Goal: Complete application form

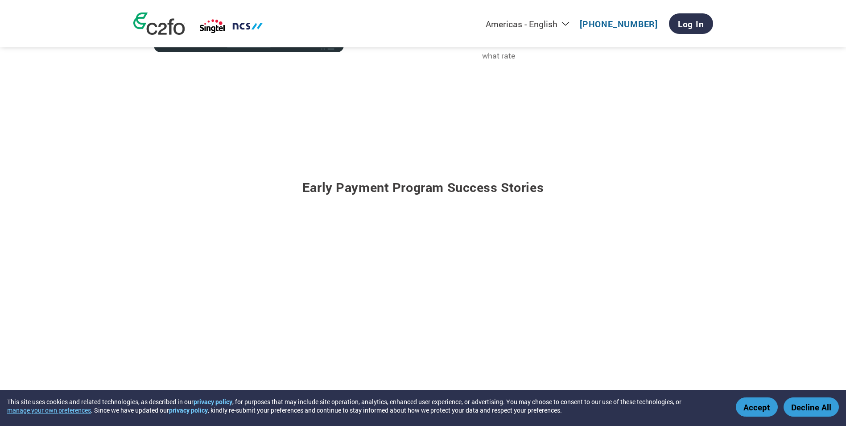
click at [705, 118] on section "Early payment program success stories C2FO is the way to go! We've had a positi…" at bounding box center [423, 391] width 623 height 553
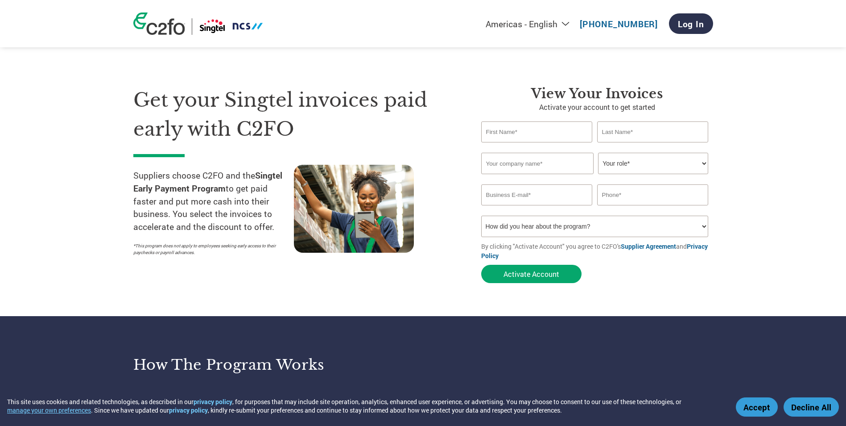
click at [554, 167] on input "text" at bounding box center [537, 163] width 112 height 21
click at [694, 157] on select "Your role* CFO Controller Credit Manager Finance Director Treasurer CEO Preside…" at bounding box center [653, 163] width 110 height 21
select select "ACCOUNTING"
click at [598, 153] on select "Your role* CFO Controller Credit Manager Finance Director Treasurer CEO Preside…" at bounding box center [653, 163] width 110 height 21
click at [535, 136] on input "text" at bounding box center [537, 131] width 112 height 21
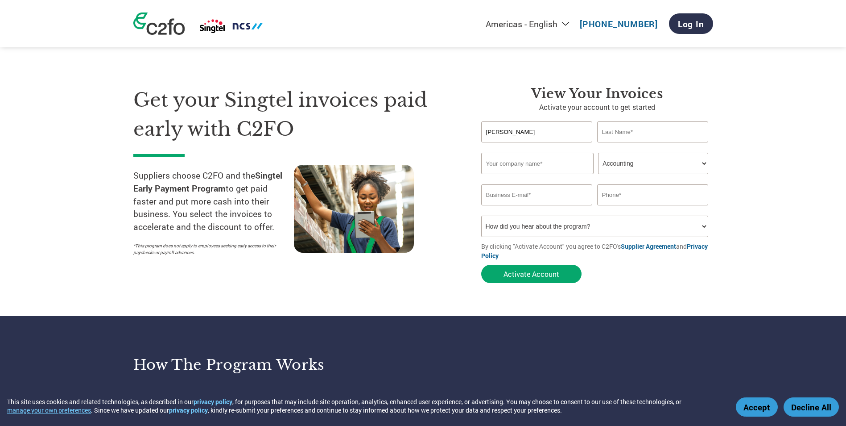
type input "Agnes"
type input "Yeo"
click at [575, 165] on input "text" at bounding box center [537, 163] width 112 height 21
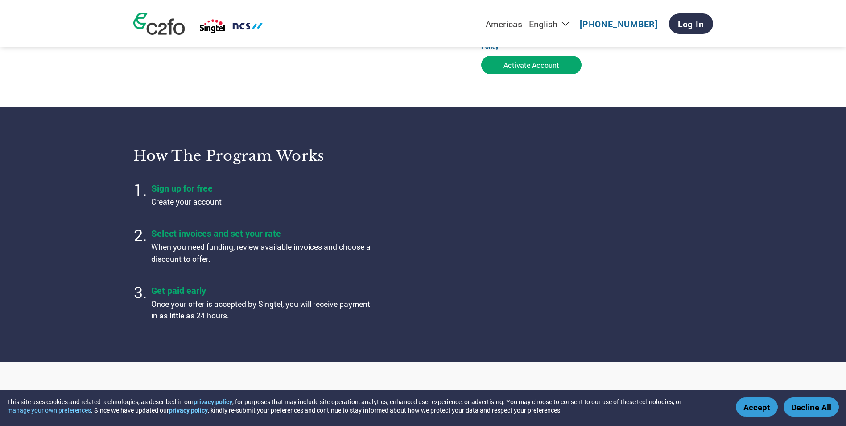
scroll to position [223, 0]
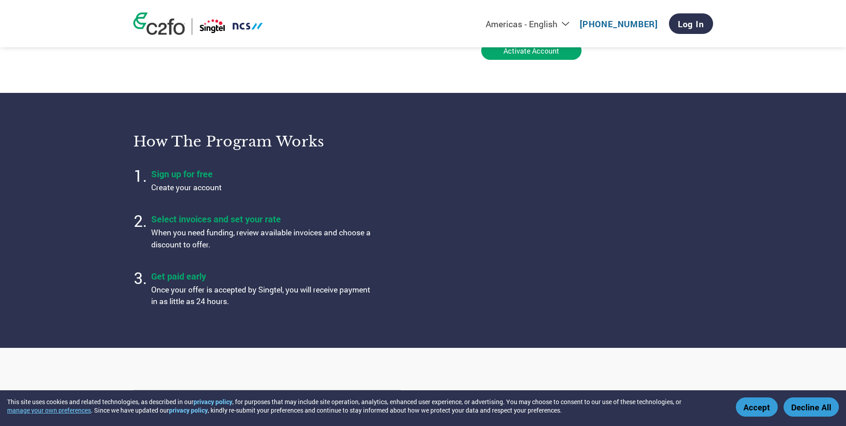
click at [802, 146] on section "How the program works Sign up for free Create your account Select invoices and …" at bounding box center [423, 220] width 846 height 254
click at [379, 323] on section "How the program works Sign up for free Create your account Select invoices and …" at bounding box center [423, 220] width 846 height 254
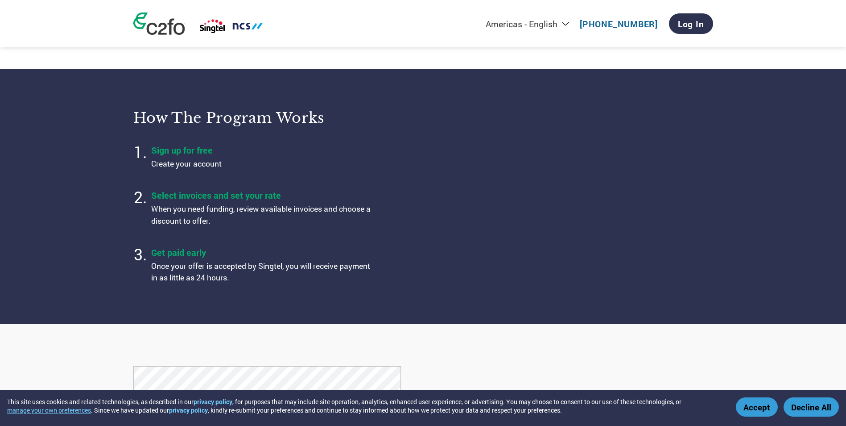
scroll to position [268, 0]
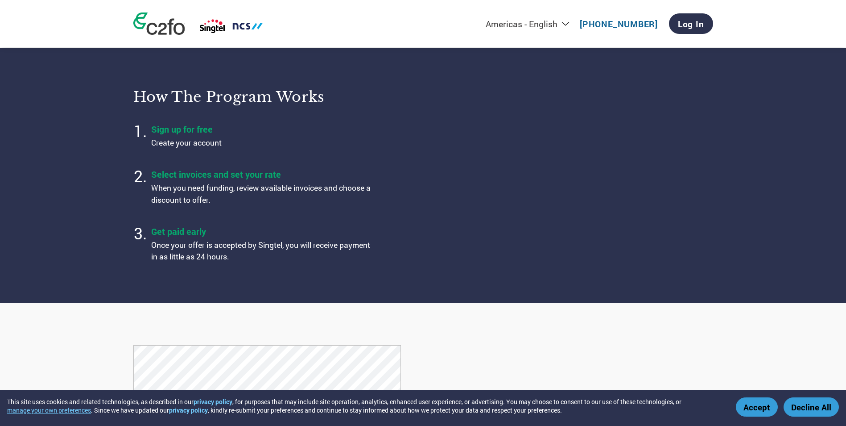
click at [757, 130] on section "How the program works Sign up for free Create your account Select invoices and …" at bounding box center [423, 175] width 846 height 254
click at [740, 199] on section "How the program works Sign up for free Create your account Select invoices and …" at bounding box center [423, 175] width 846 height 254
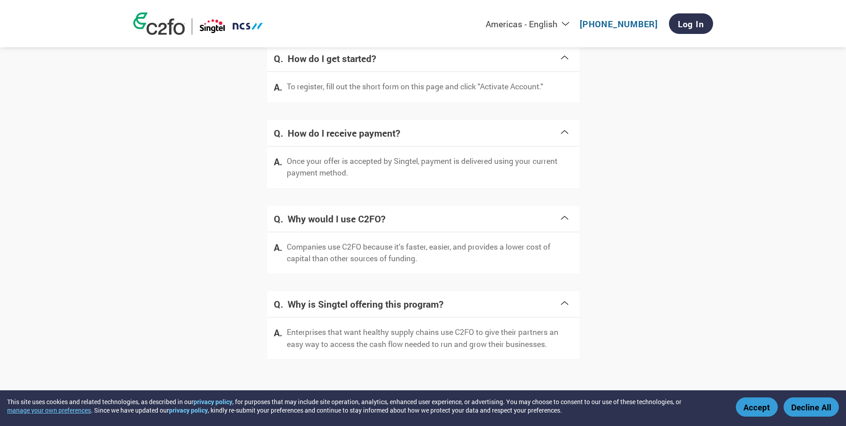
scroll to position [1707, 0]
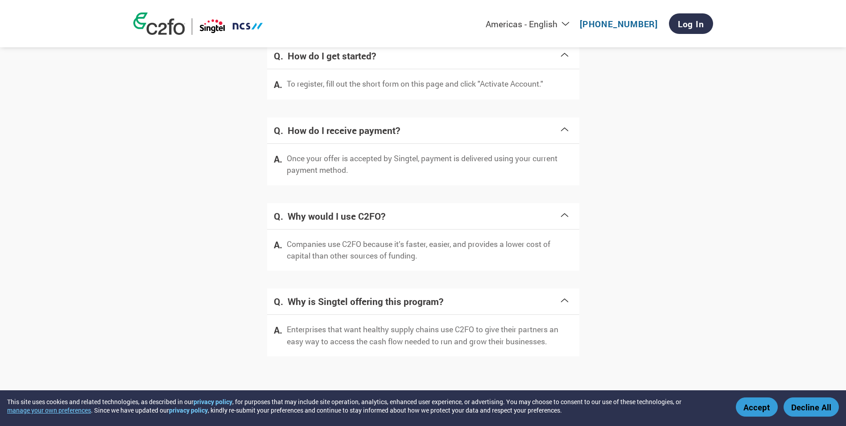
click at [736, 235] on section "Frequently asked questions How do I get started? To register, fill out the shor…" at bounding box center [423, 178] width 846 height 449
